Goal: Navigation & Orientation: Find specific page/section

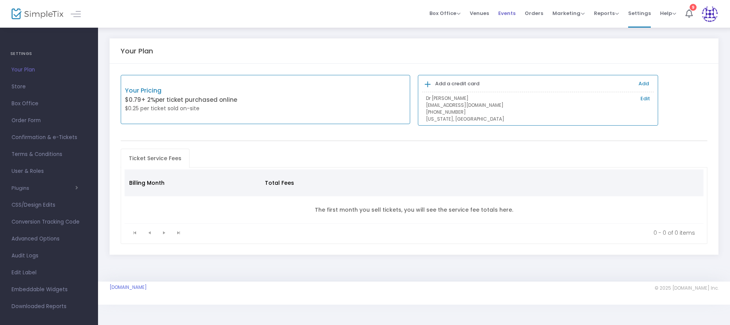
click at [508, 14] on span "Events" at bounding box center [507, 13] width 17 height 20
